Goal: Information Seeking & Learning: Learn about a topic

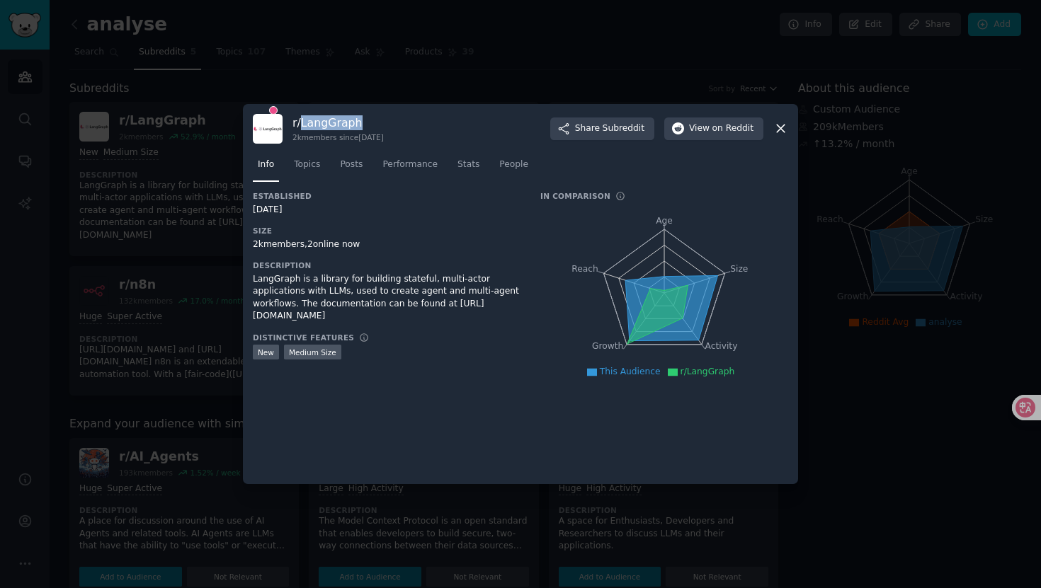
click at [278, 121] on img at bounding box center [268, 129] width 30 height 30
click at [305, 171] on link "Topics" at bounding box center [307, 168] width 36 height 29
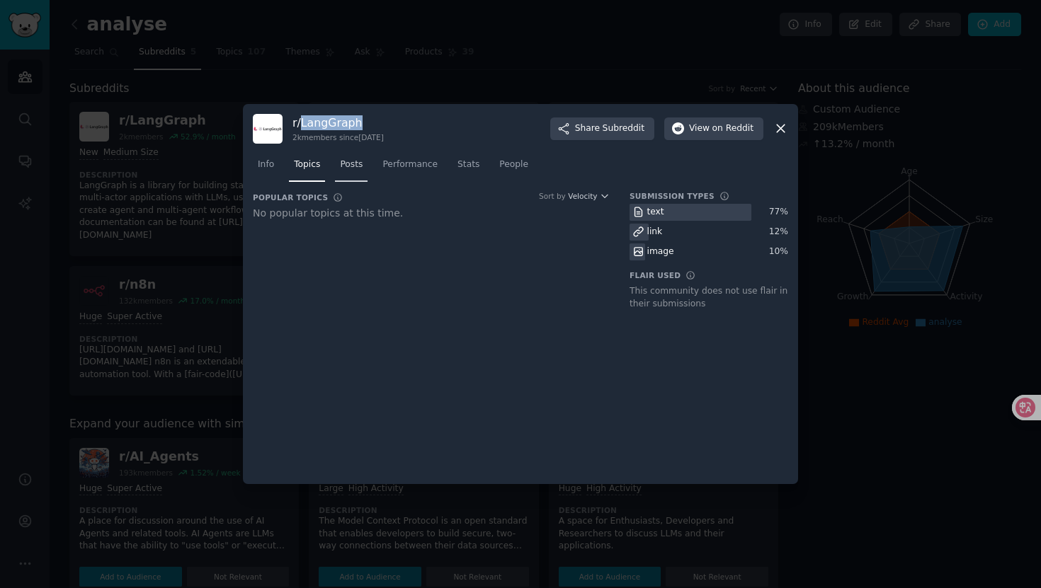
click at [348, 171] on link "Posts" at bounding box center [351, 168] width 33 height 29
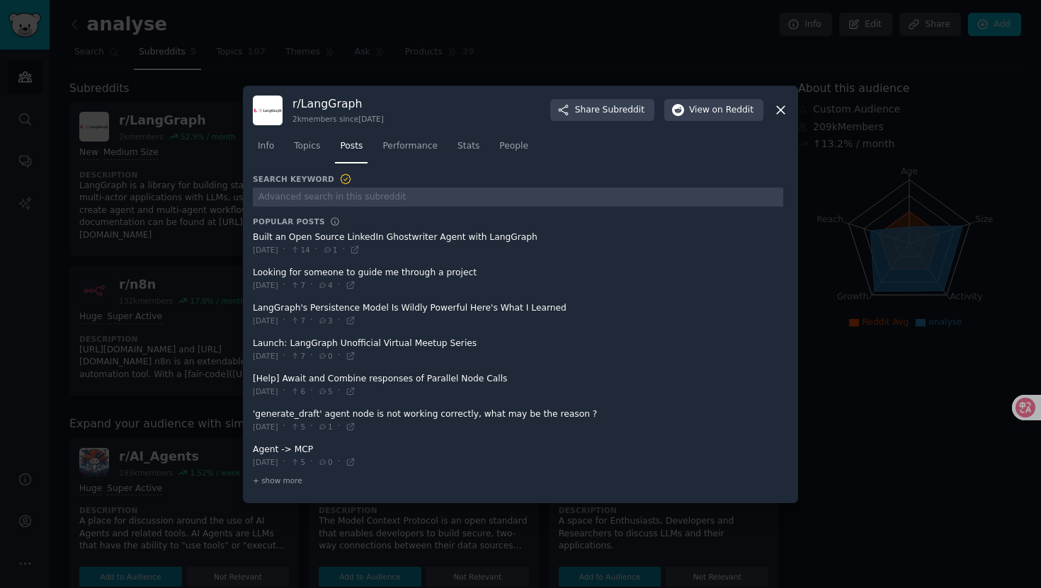
click at [780, 119] on div "r/ LangGraph 2k members since [DATE] Share Subreddit View on Reddit" at bounding box center [520, 111] width 535 height 30
click at [780, 114] on icon at bounding box center [780, 110] width 15 height 15
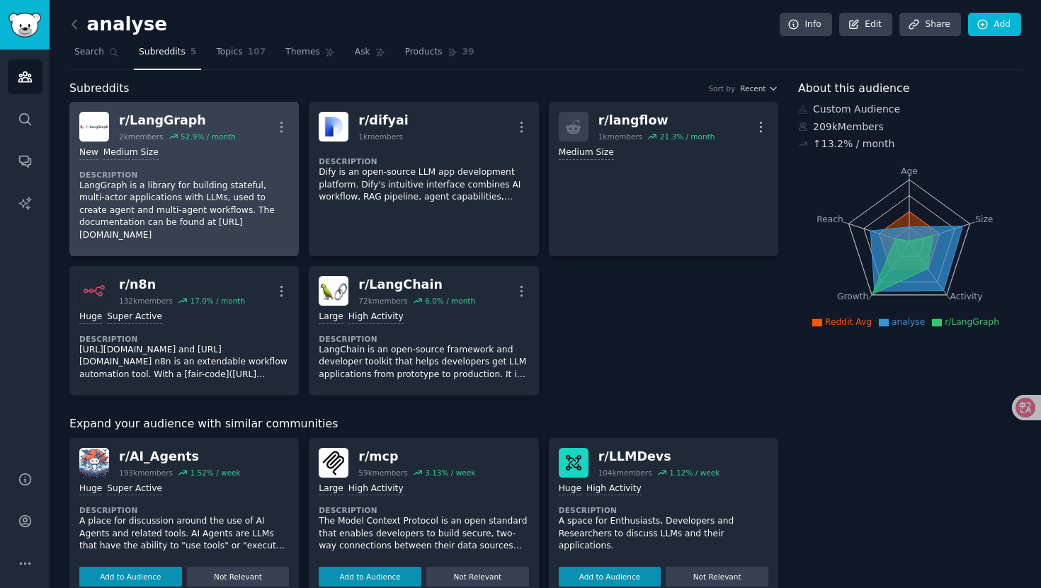
click at [217, 211] on p "LangGraph is a library for building stateful, multi-actor applications with LLM…" at bounding box center [184, 211] width 210 height 62
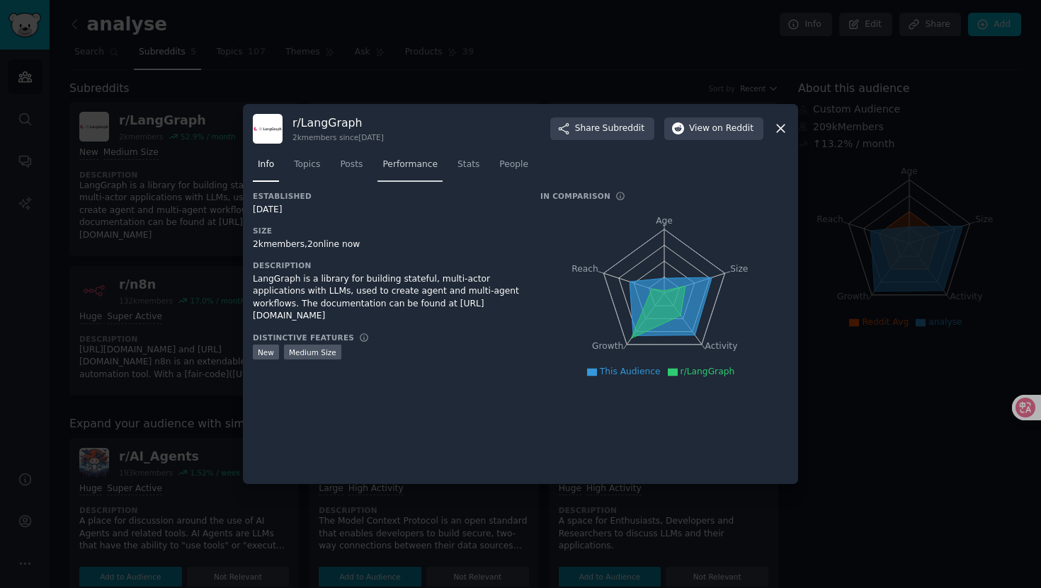
click at [409, 175] on link "Performance" at bounding box center [409, 168] width 65 height 29
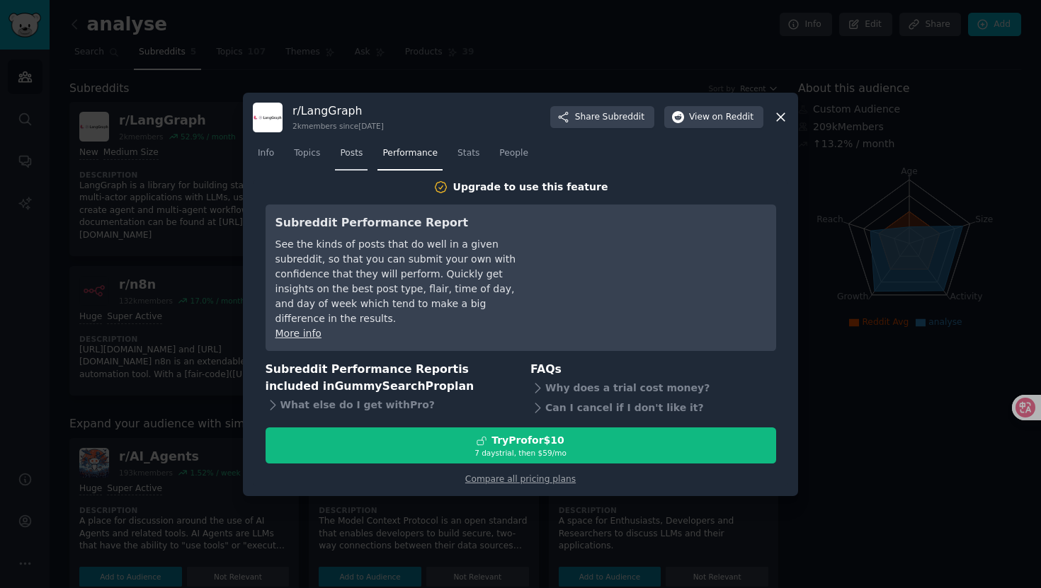
click at [345, 171] on link "Posts" at bounding box center [351, 156] width 33 height 29
